Goal: Task Accomplishment & Management: Use online tool/utility

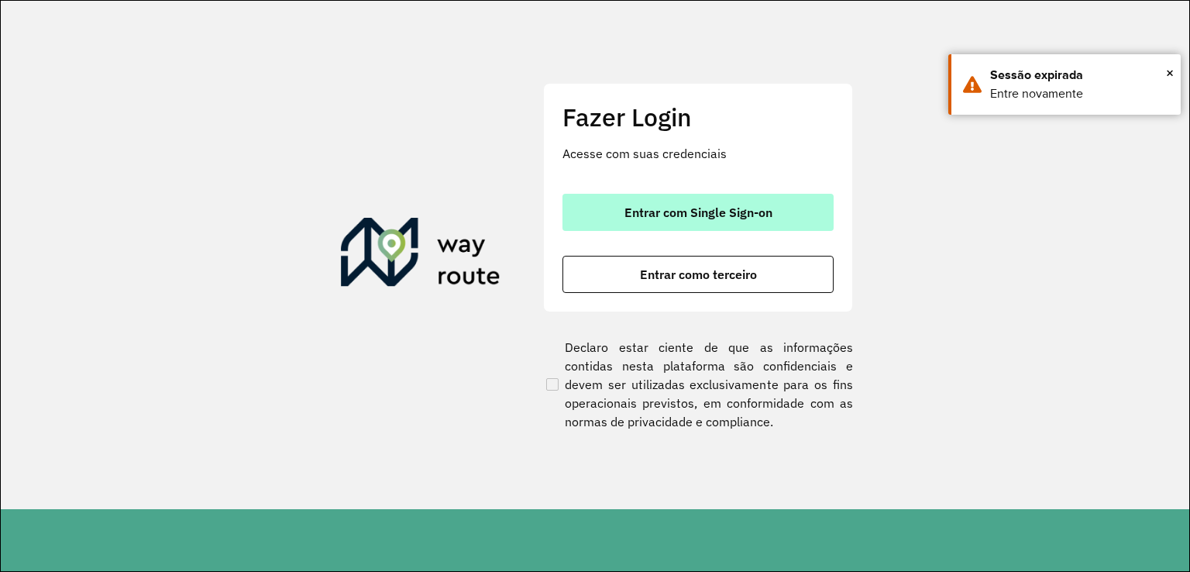
click at [642, 206] on span "Entrar com Single Sign-on" at bounding box center [698, 212] width 148 height 12
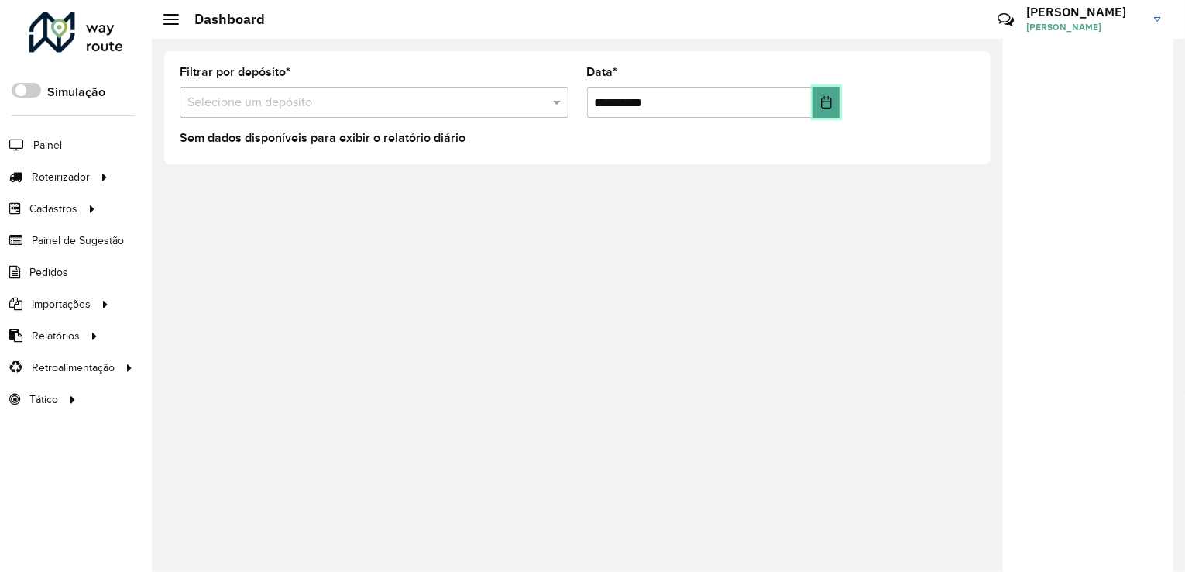
click at [815, 100] on button "Choose Date" at bounding box center [826, 102] width 26 height 31
click at [447, 266] on div "**********" at bounding box center [668, 305] width 1033 height 533
click at [447, 99] on input "text" at bounding box center [358, 103] width 342 height 19
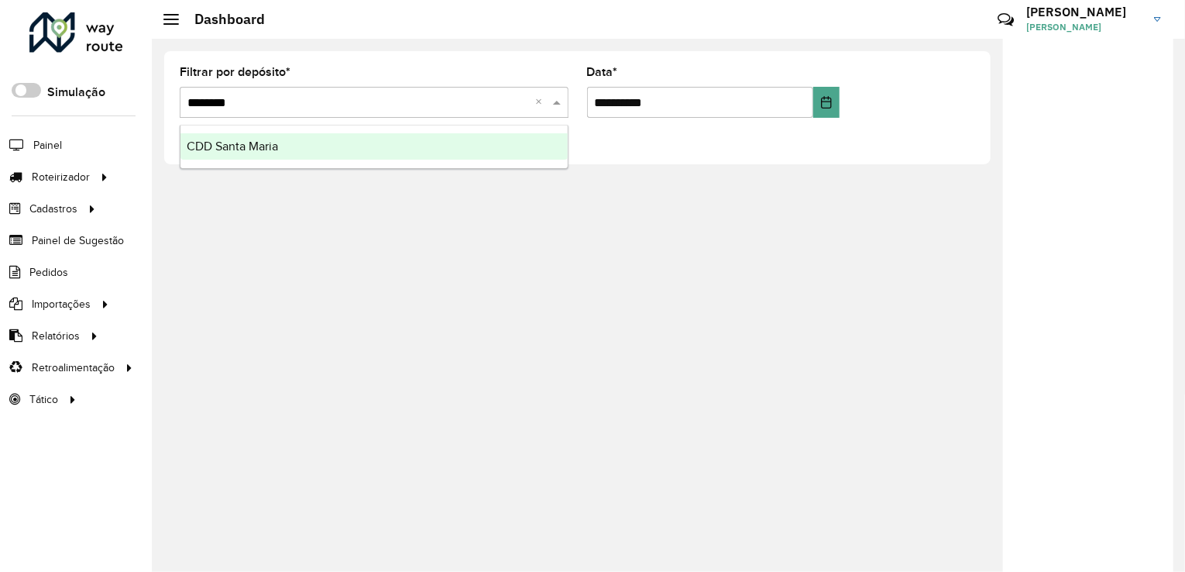
type input "*********"
click at [292, 146] on div "CDD Santa Maria" at bounding box center [373, 146] width 387 height 26
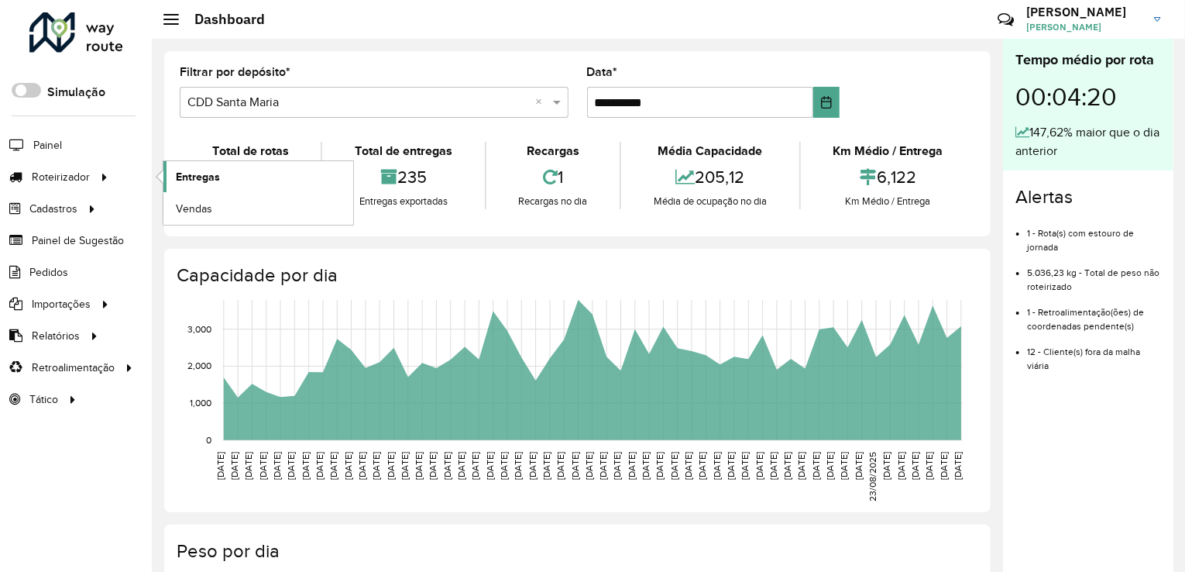
click at [205, 177] on span "Entregas" at bounding box center [198, 177] width 44 height 16
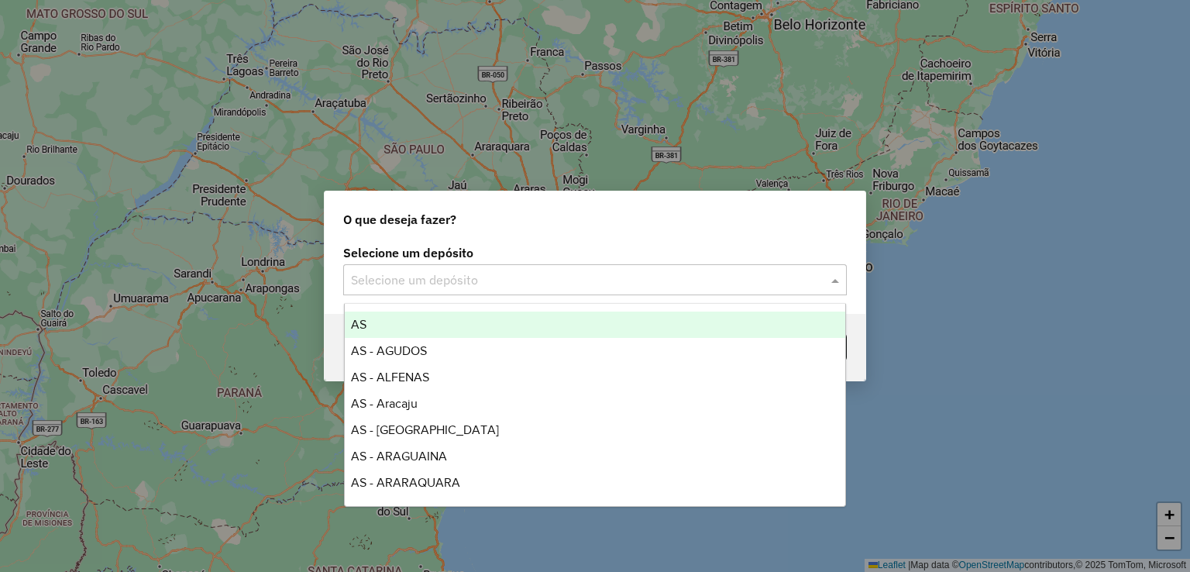
click at [589, 280] on input "text" at bounding box center [579, 280] width 457 height 19
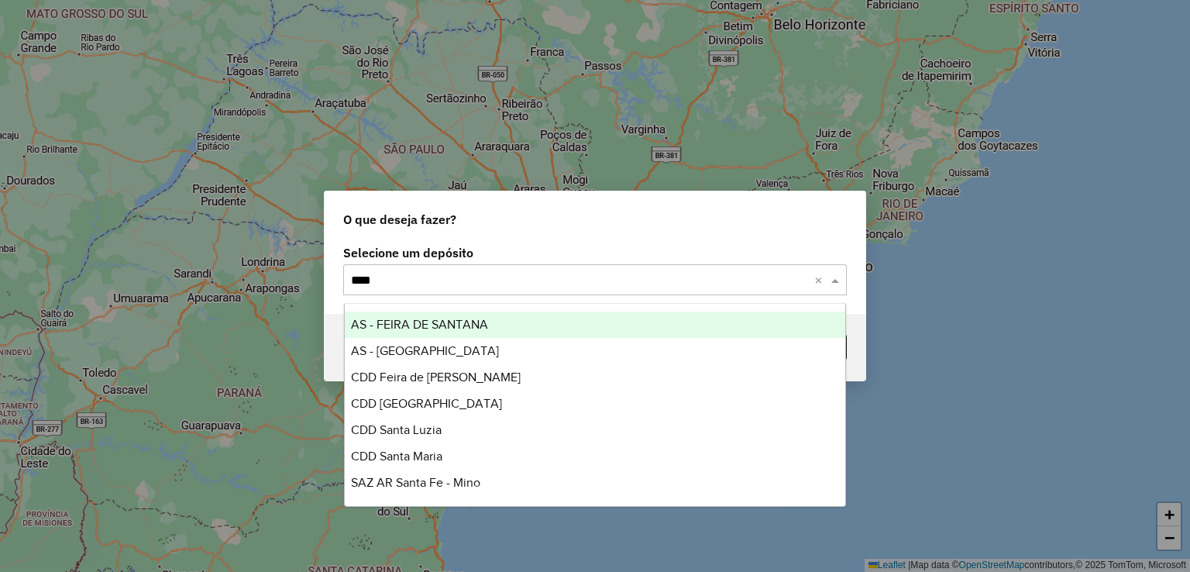
type input "*****"
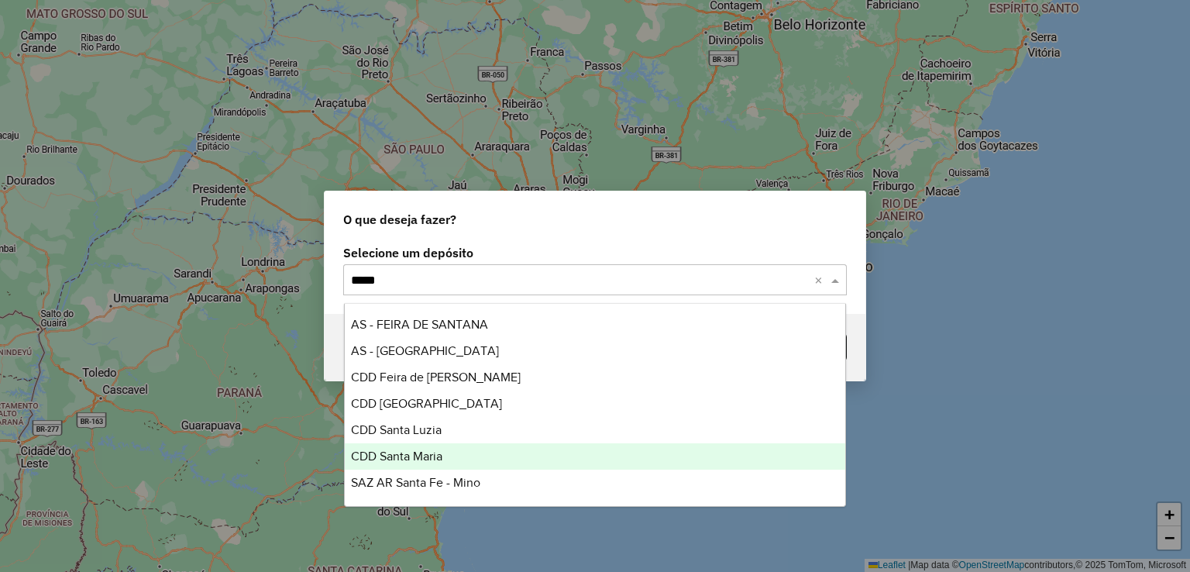
click at [449, 457] on div "CDD Santa Maria" at bounding box center [595, 456] width 501 height 26
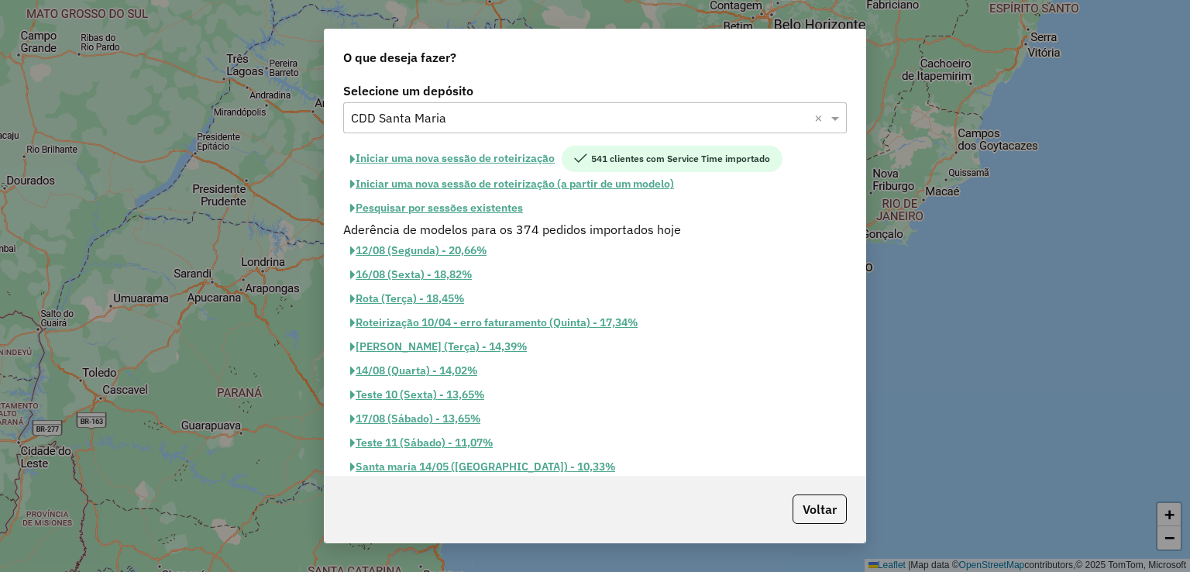
click at [510, 204] on button "Pesquisar por sessões existentes" at bounding box center [436, 208] width 187 height 24
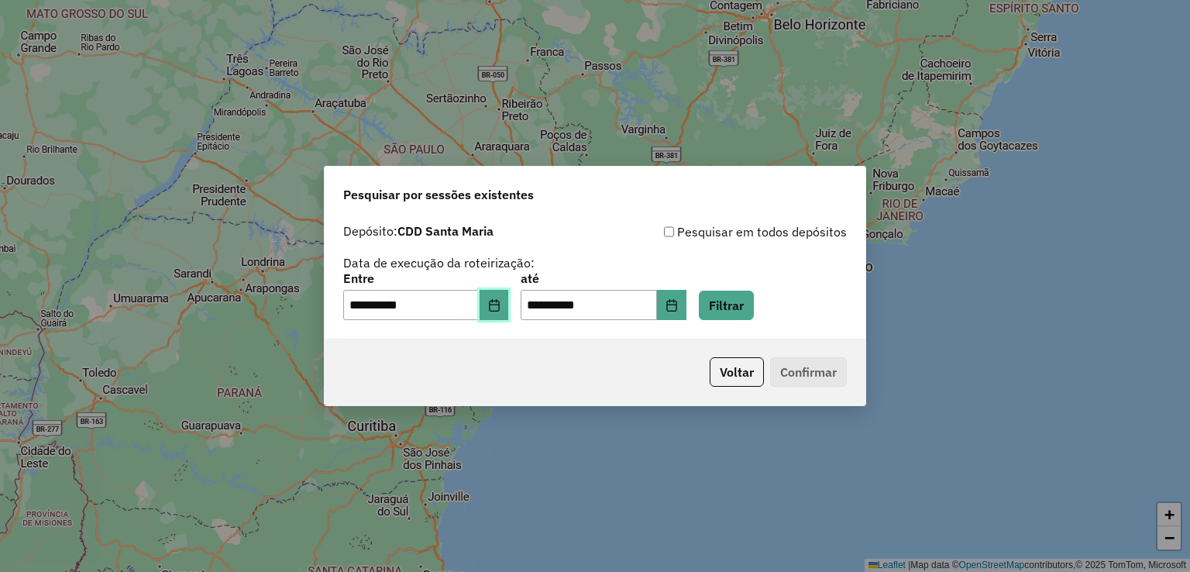
click at [509, 304] on button "Choose Date" at bounding box center [493, 305] width 29 height 31
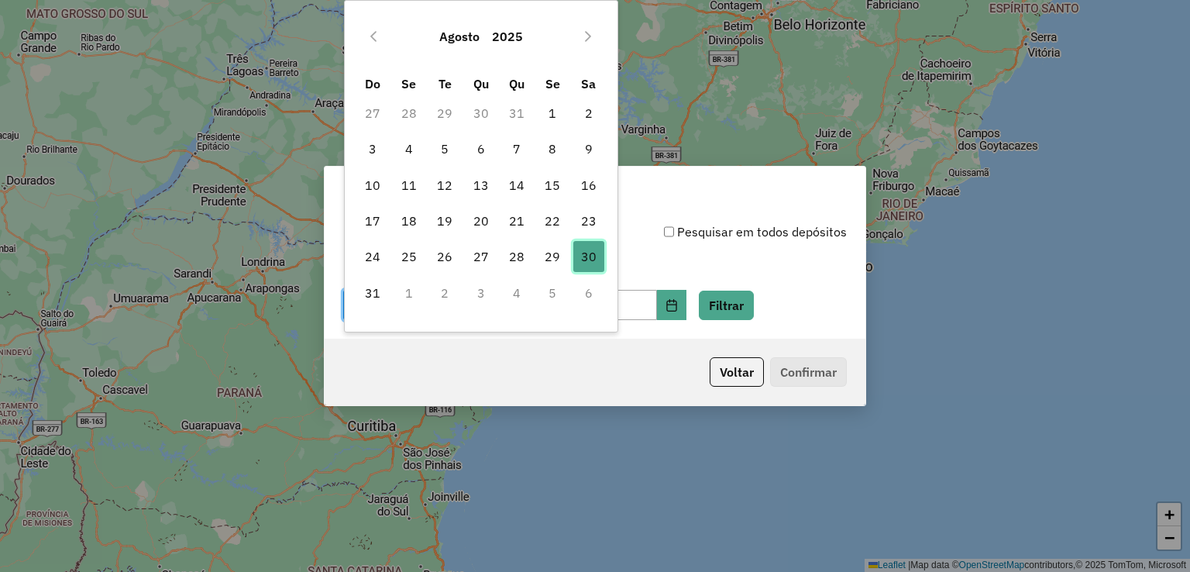
click at [583, 259] on span "30" at bounding box center [588, 256] width 31 height 31
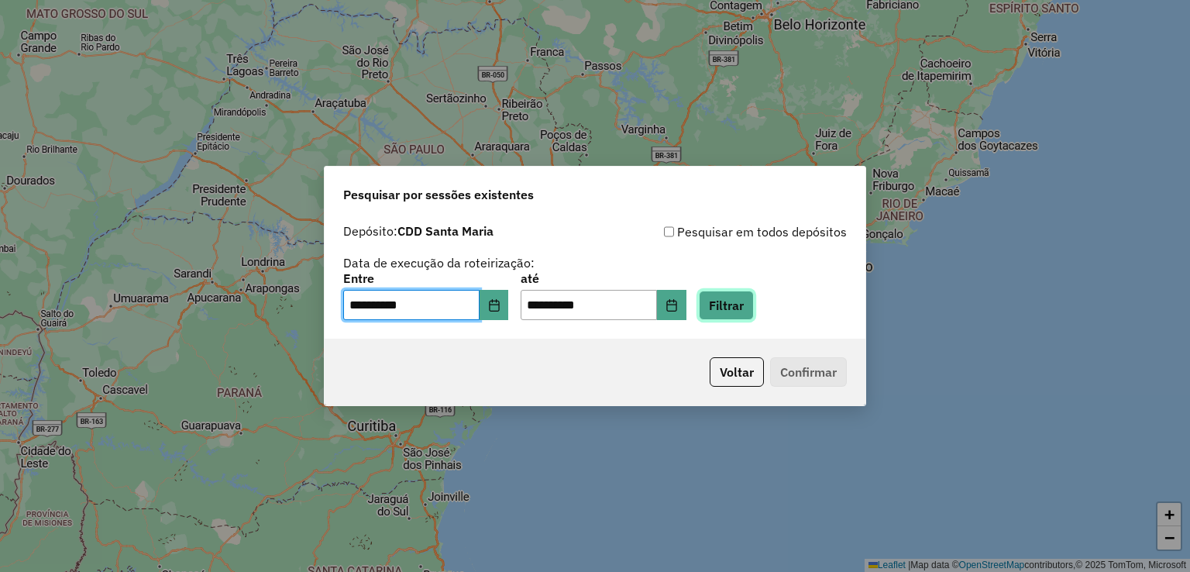
click at [747, 299] on button "Filtrar" at bounding box center [726, 304] width 55 height 29
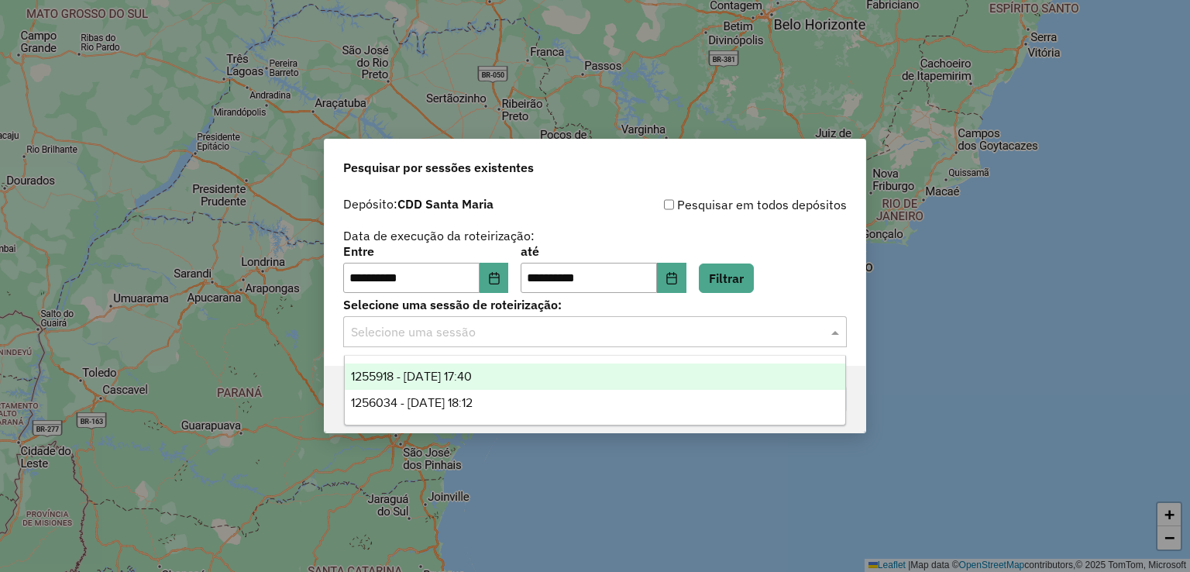
click at [639, 335] on input "text" at bounding box center [579, 332] width 457 height 19
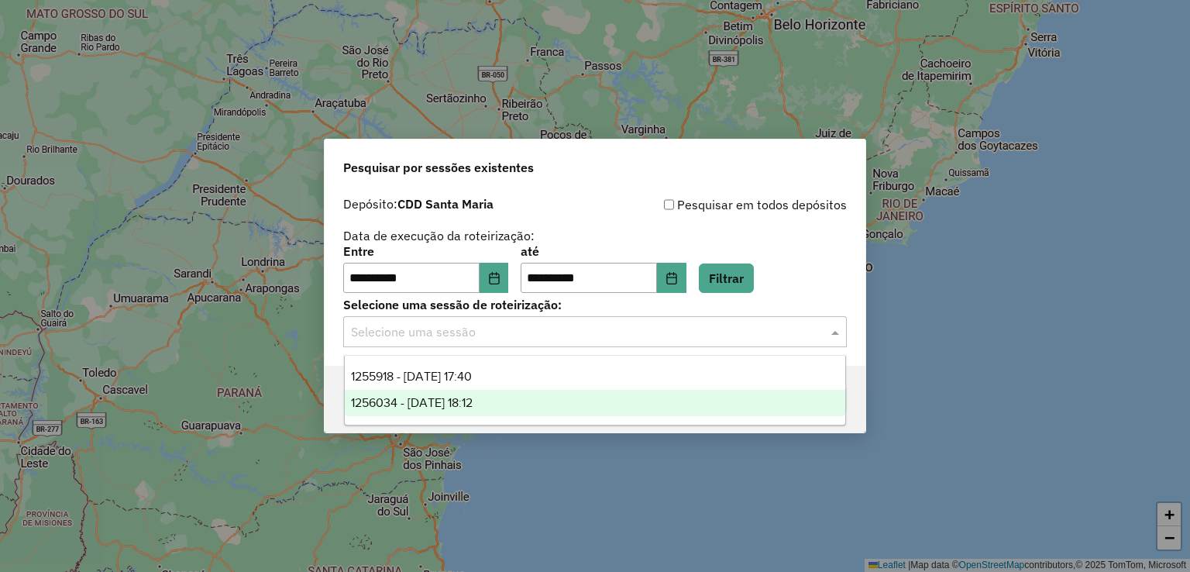
click at [472, 403] on span "1256034 - 30/08/2025 18:12" at bounding box center [412, 402] width 122 height 13
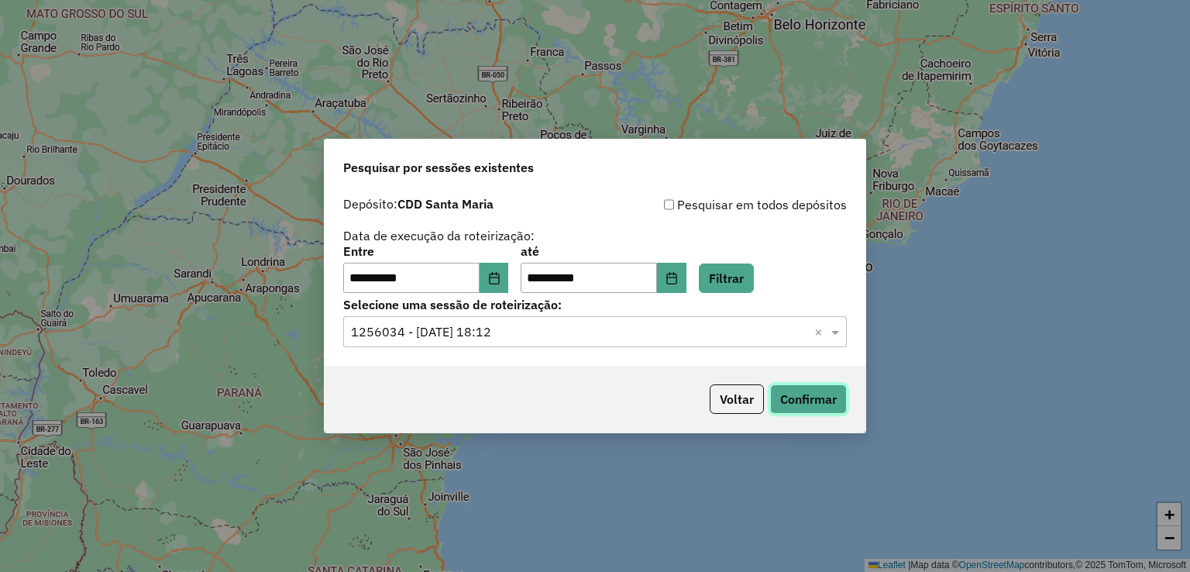
click at [816, 400] on button "Confirmar" at bounding box center [808, 398] width 77 height 29
click at [501, 326] on input "text" at bounding box center [579, 332] width 457 height 19
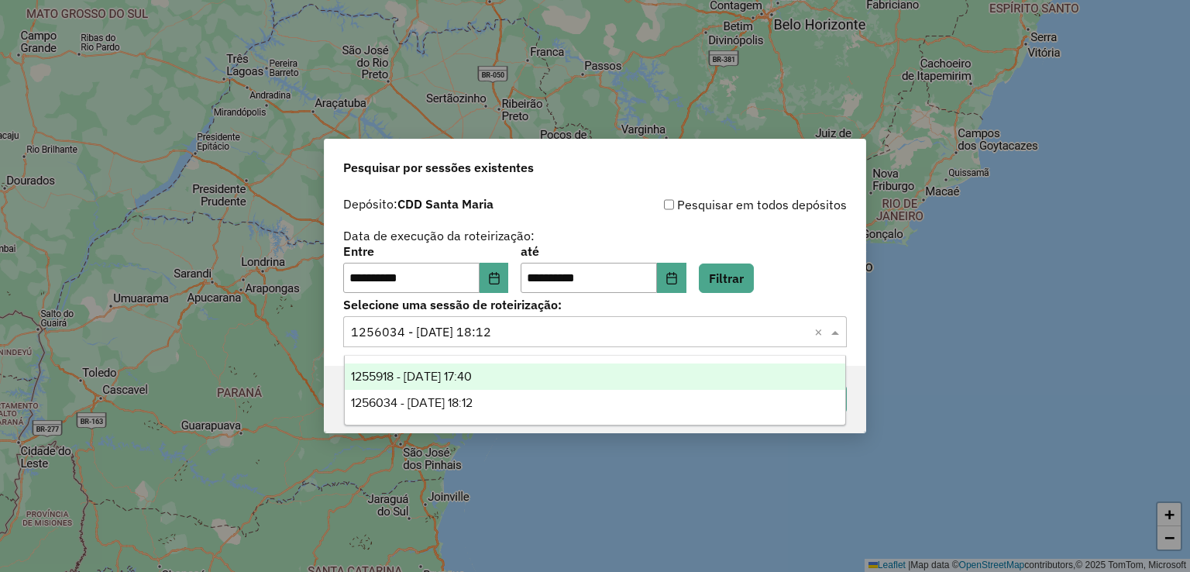
click at [465, 376] on span "1255918 - 30/08/2025 17:40" at bounding box center [411, 375] width 121 height 13
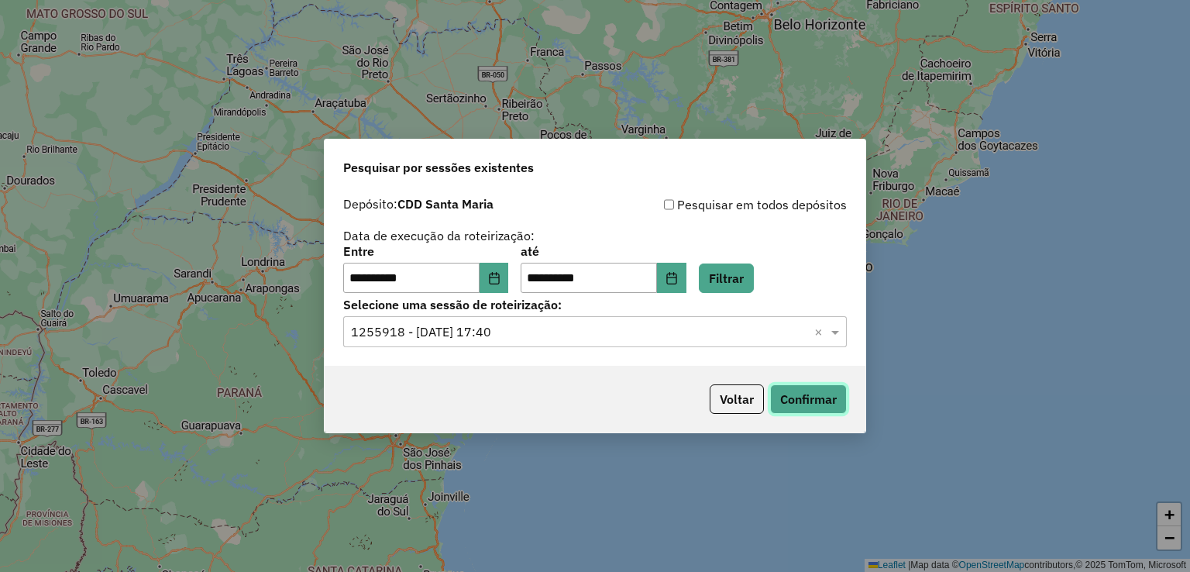
click at [792, 393] on button "Confirmar" at bounding box center [808, 398] width 77 height 29
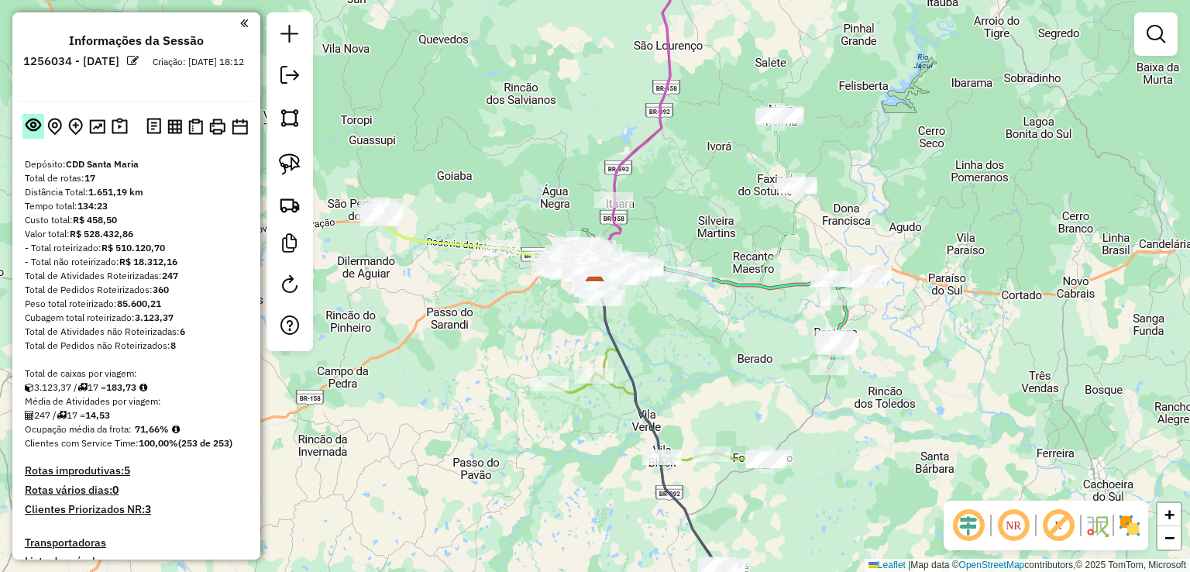
click at [30, 128] on em at bounding box center [33, 124] width 15 height 15
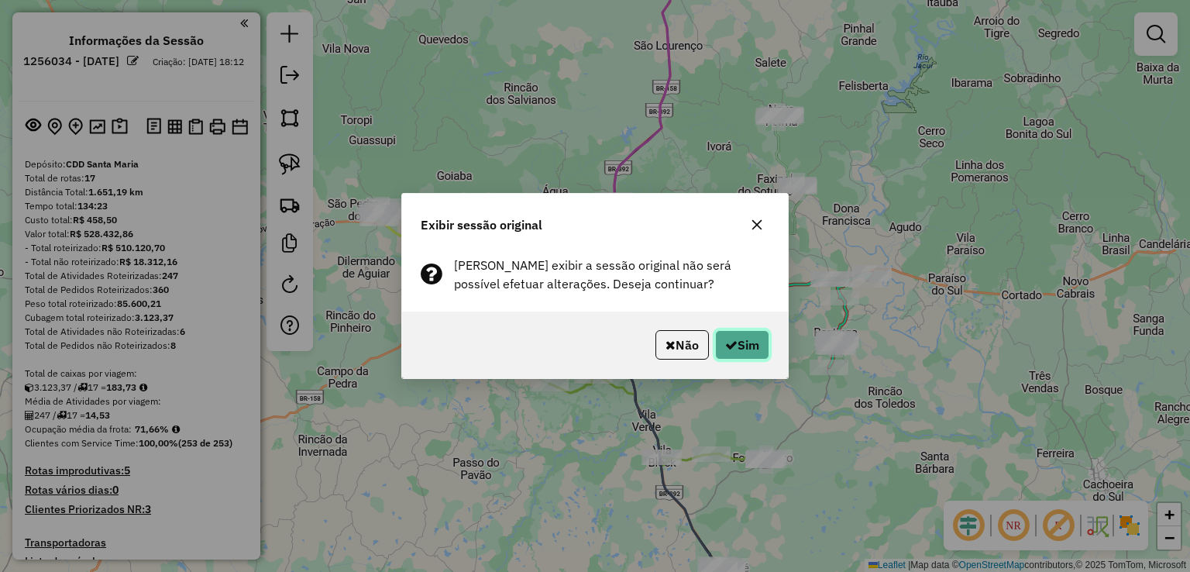
click at [740, 348] on button "Sim" at bounding box center [742, 344] width 54 height 29
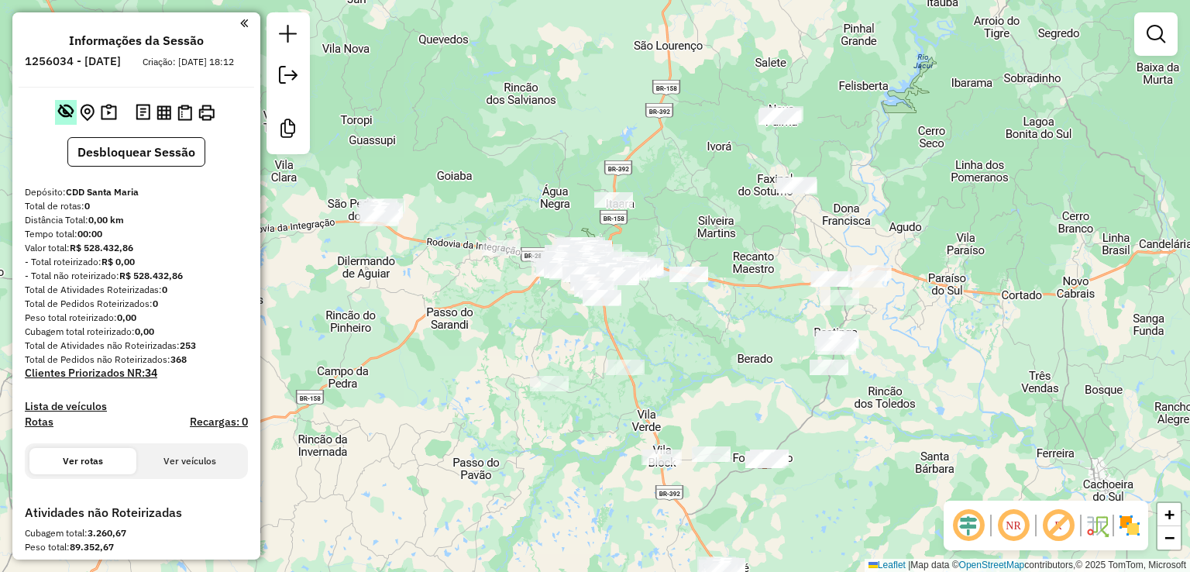
click at [55, 123] on button at bounding box center [66, 112] width 22 height 25
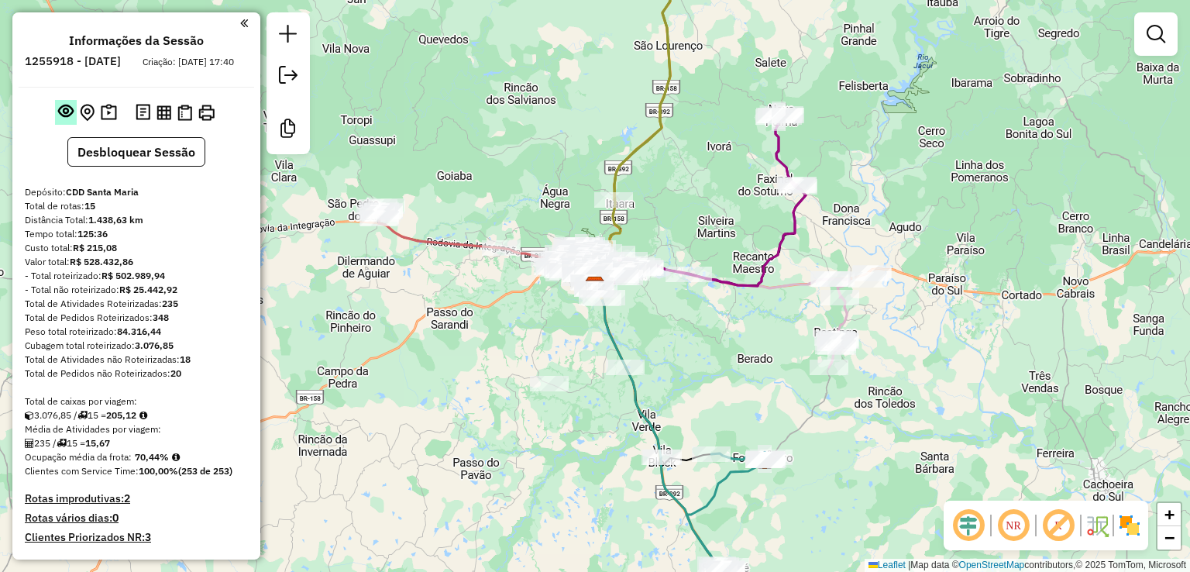
click at [65, 115] on button at bounding box center [66, 112] width 22 height 25
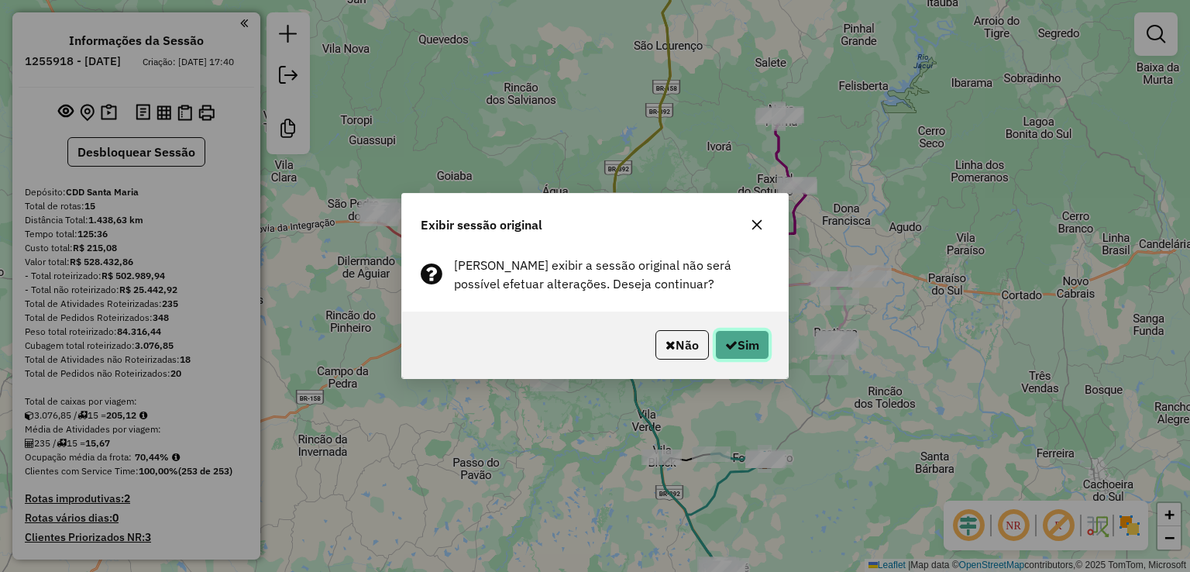
click at [739, 345] on button "Sim" at bounding box center [742, 344] width 54 height 29
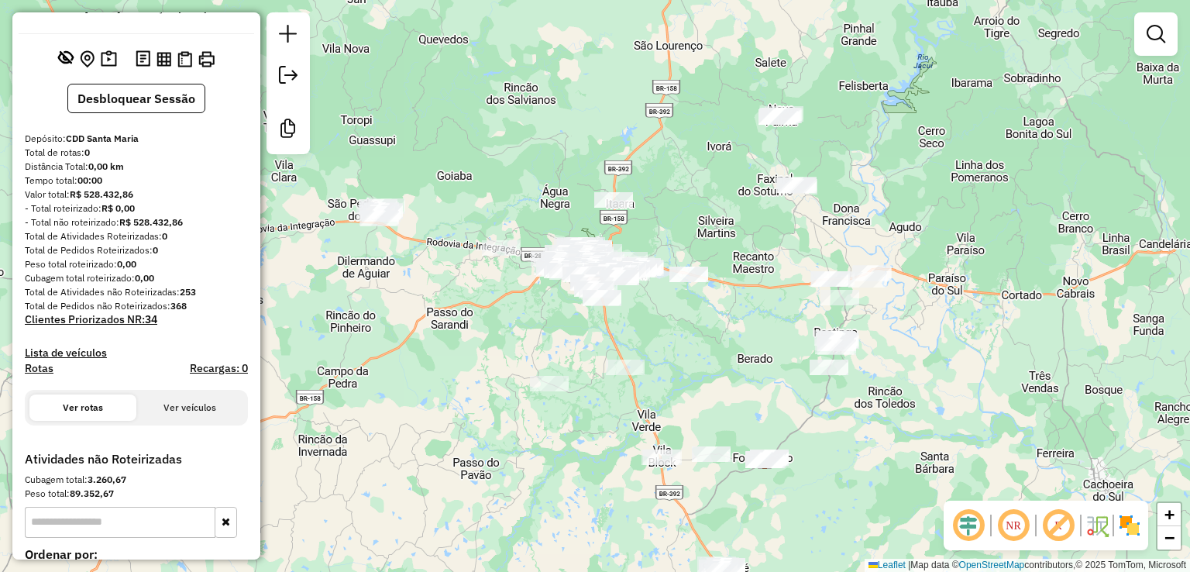
scroll to position [77, 0]
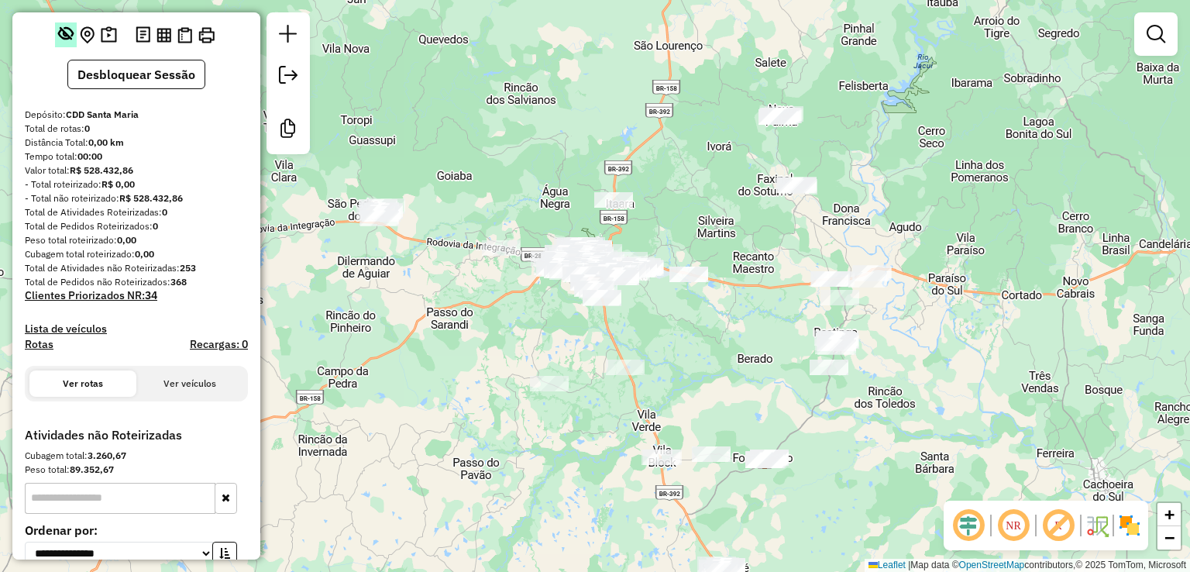
click at [58, 41] on em at bounding box center [65, 33] width 15 height 15
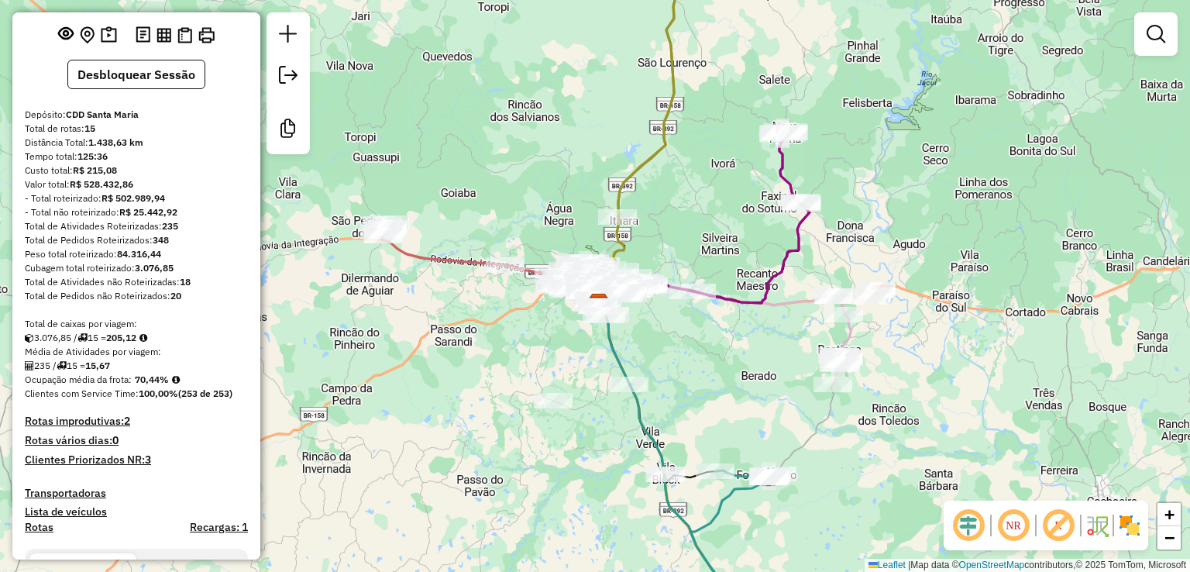
drag, startPoint x: 474, startPoint y: 396, endPoint x: 479, endPoint y: 415, distance: 20.1
click at [479, 415] on div "Janela de atendimento Grade de atendimento Capacidade Transportadoras Veículos …" at bounding box center [595, 286] width 1190 height 572
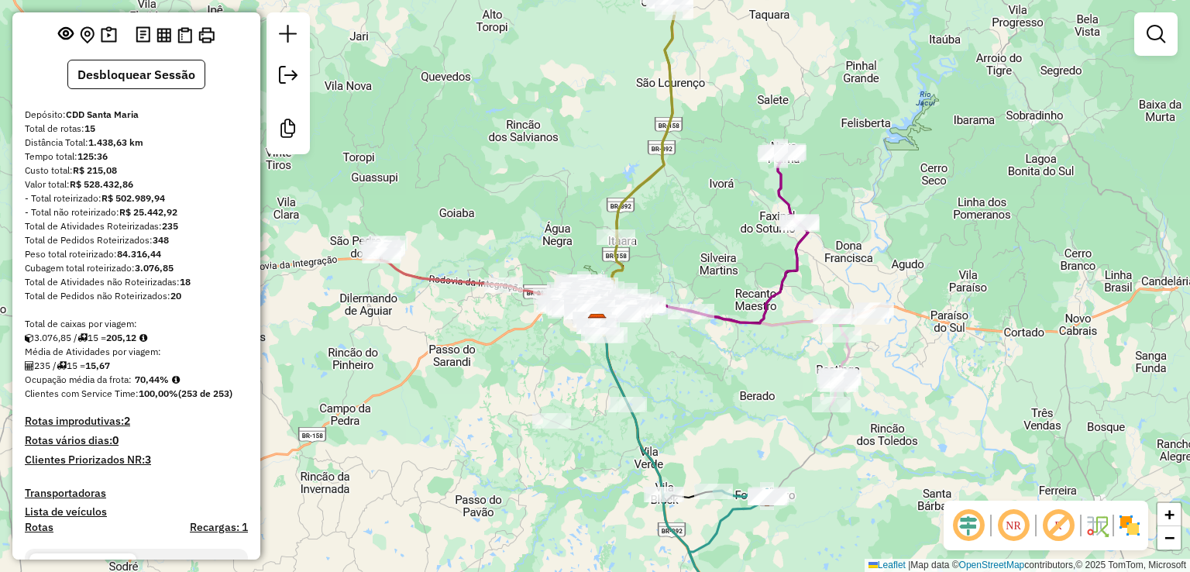
drag, startPoint x: 498, startPoint y: 350, endPoint x: 488, endPoint y: 407, distance: 57.4
click at [488, 407] on div "Janela de atendimento Grade de atendimento Capacidade Transportadoras Veículos …" at bounding box center [595, 286] width 1190 height 572
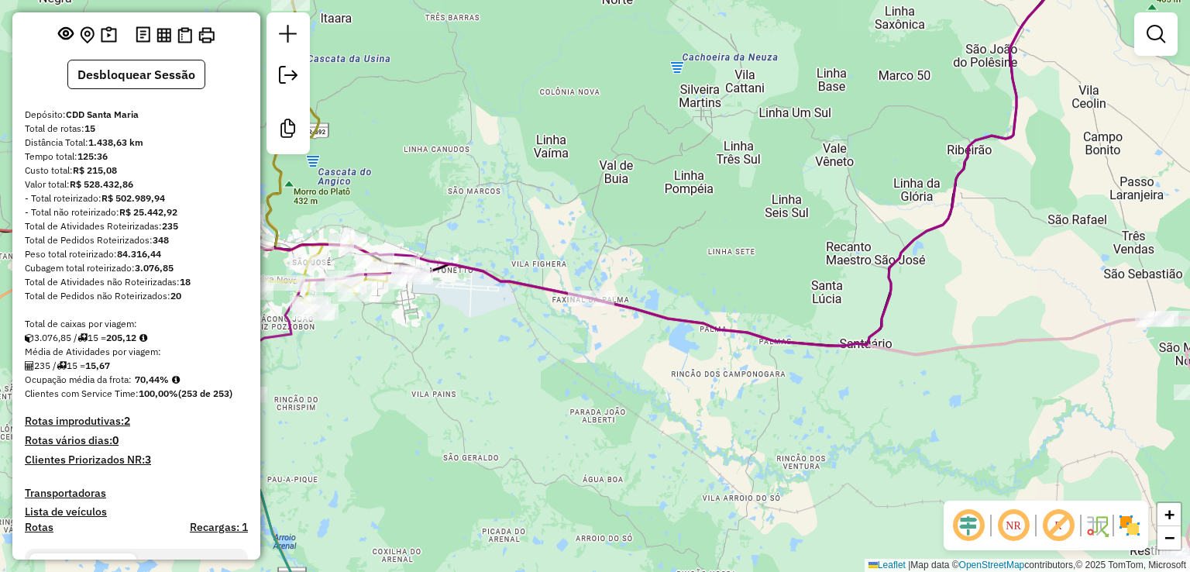
drag, startPoint x: 761, startPoint y: 372, endPoint x: 676, endPoint y: 400, distance: 89.9
click at [676, 400] on div "Janela de atendimento Grade de atendimento Capacidade Transportadoras Veículos …" at bounding box center [595, 286] width 1190 height 572
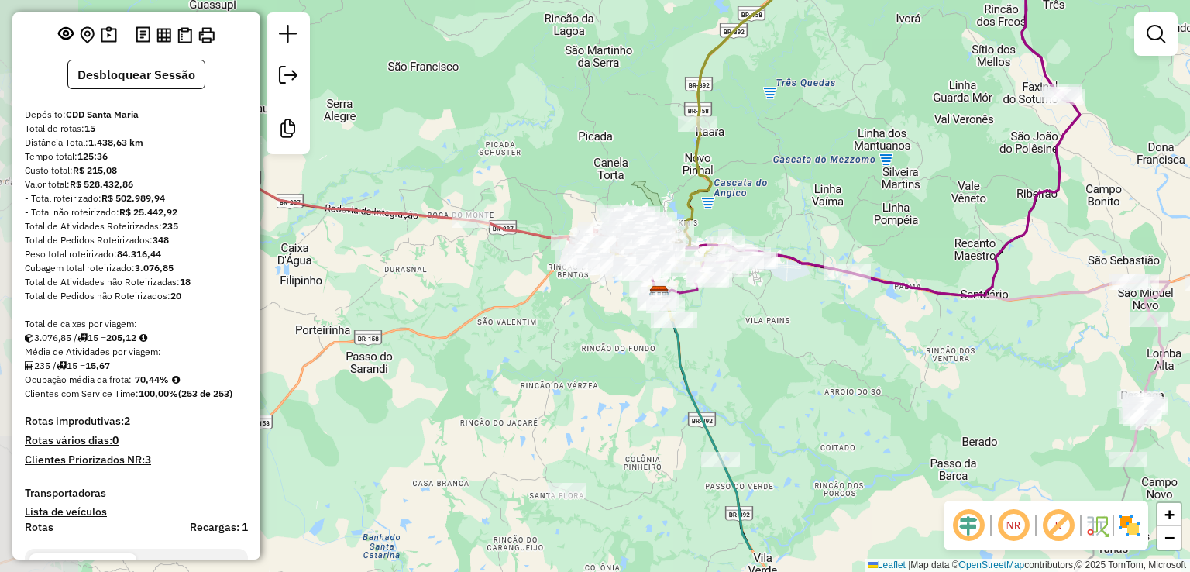
drag, startPoint x: 366, startPoint y: 421, endPoint x: 603, endPoint y: 342, distance: 249.8
click at [603, 342] on div "Janela de atendimento Grade de atendimento Capacidade Transportadoras Veículos …" at bounding box center [595, 286] width 1190 height 572
